Goal: Information Seeking & Learning: Understand process/instructions

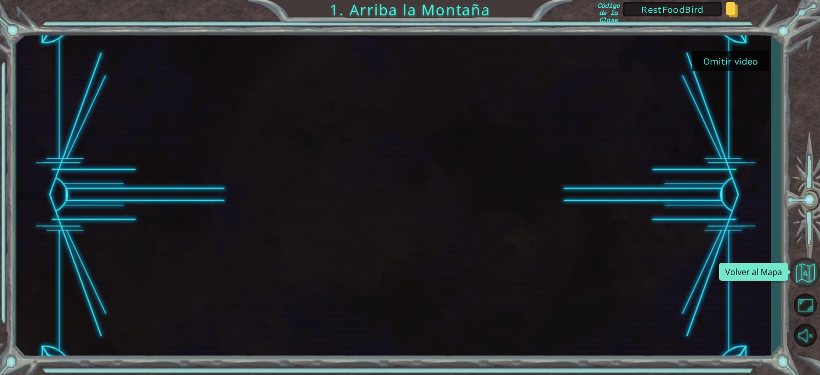
click at [804, 271] on button "Volver al Mapa" at bounding box center [805, 273] width 30 height 30
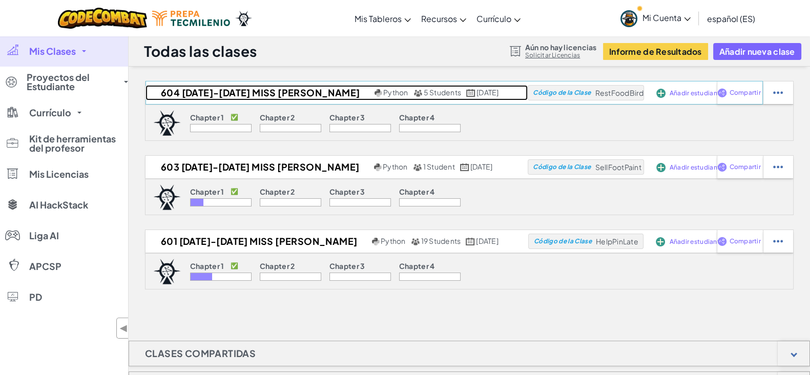
click at [236, 86] on h2 "604 [DATE]-[DATE] MISS [PERSON_NAME]" at bounding box center [259, 92] width 227 height 15
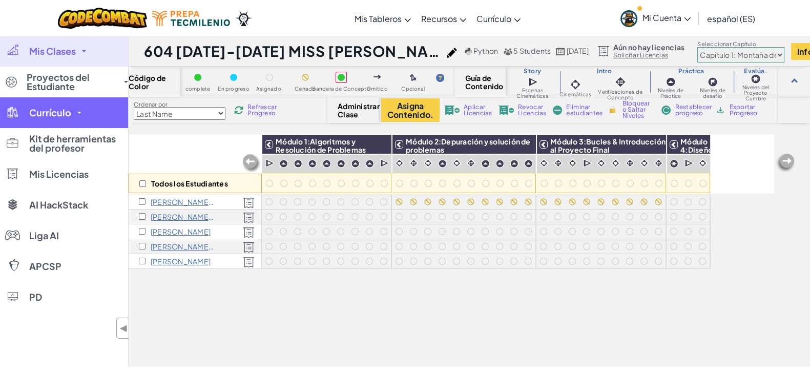
click at [94, 120] on link "Currículo" at bounding box center [64, 112] width 128 height 31
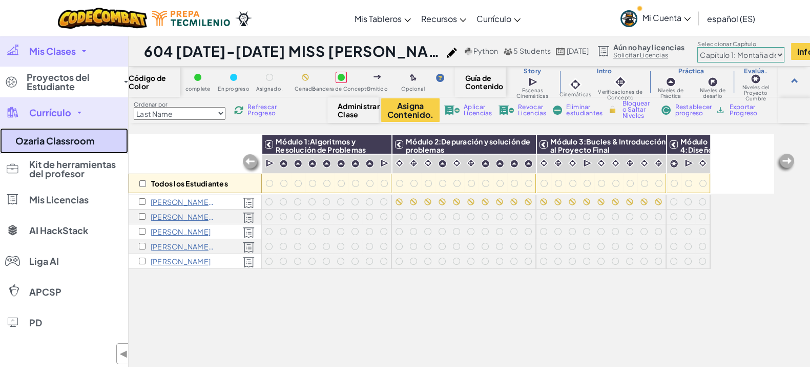
click at [98, 134] on link "Ozaria Classroom" at bounding box center [64, 141] width 128 height 26
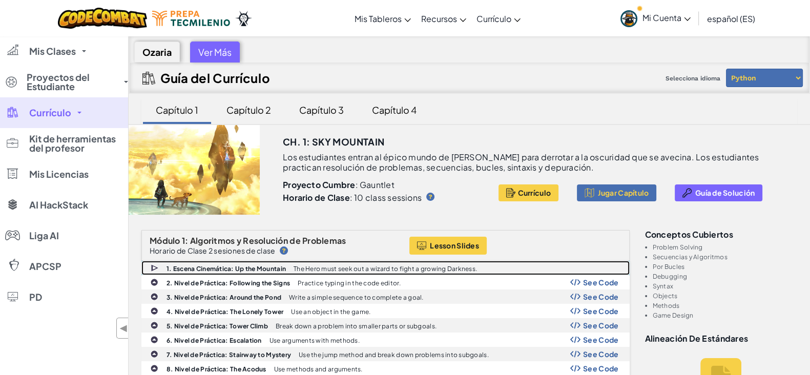
click at [230, 268] on b "1. Escena Cinemática: Up the Mountain" at bounding box center [226, 269] width 119 height 8
